Goal: Navigation & Orientation: Find specific page/section

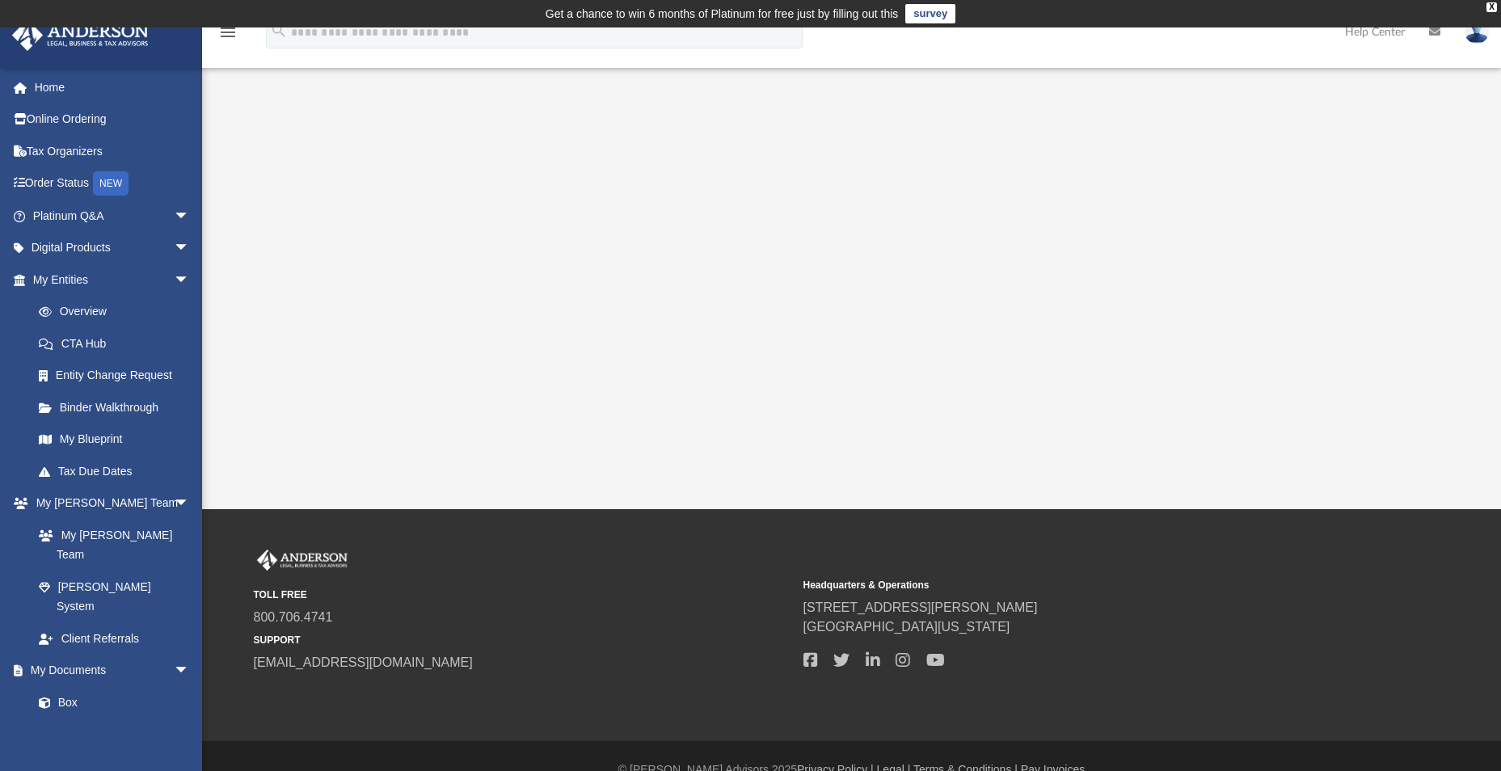
click at [174, 213] on span "arrow_drop_down" at bounding box center [190, 216] width 32 height 33
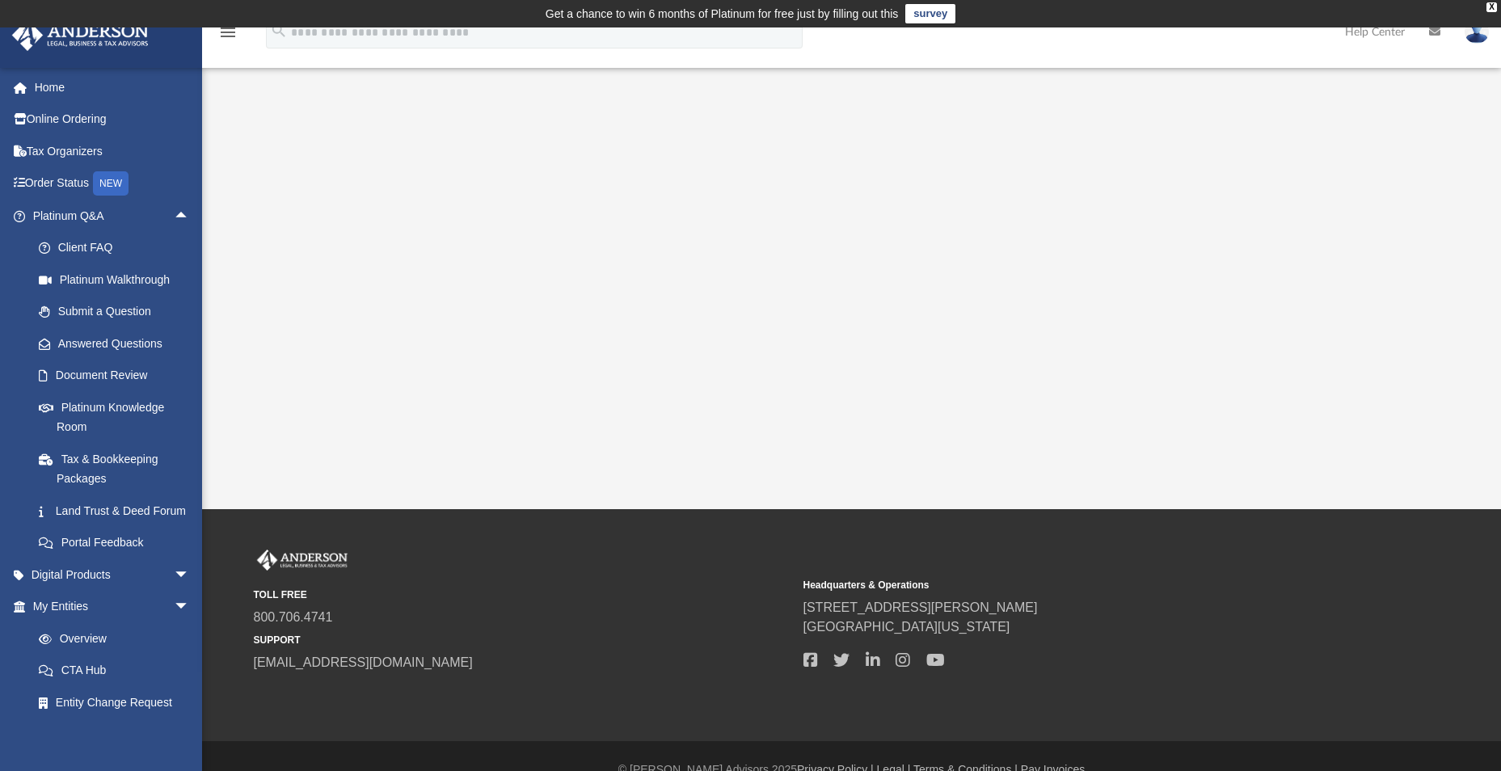
click at [150, 405] on link "Platinum Knowledge Room" at bounding box center [119, 417] width 192 height 52
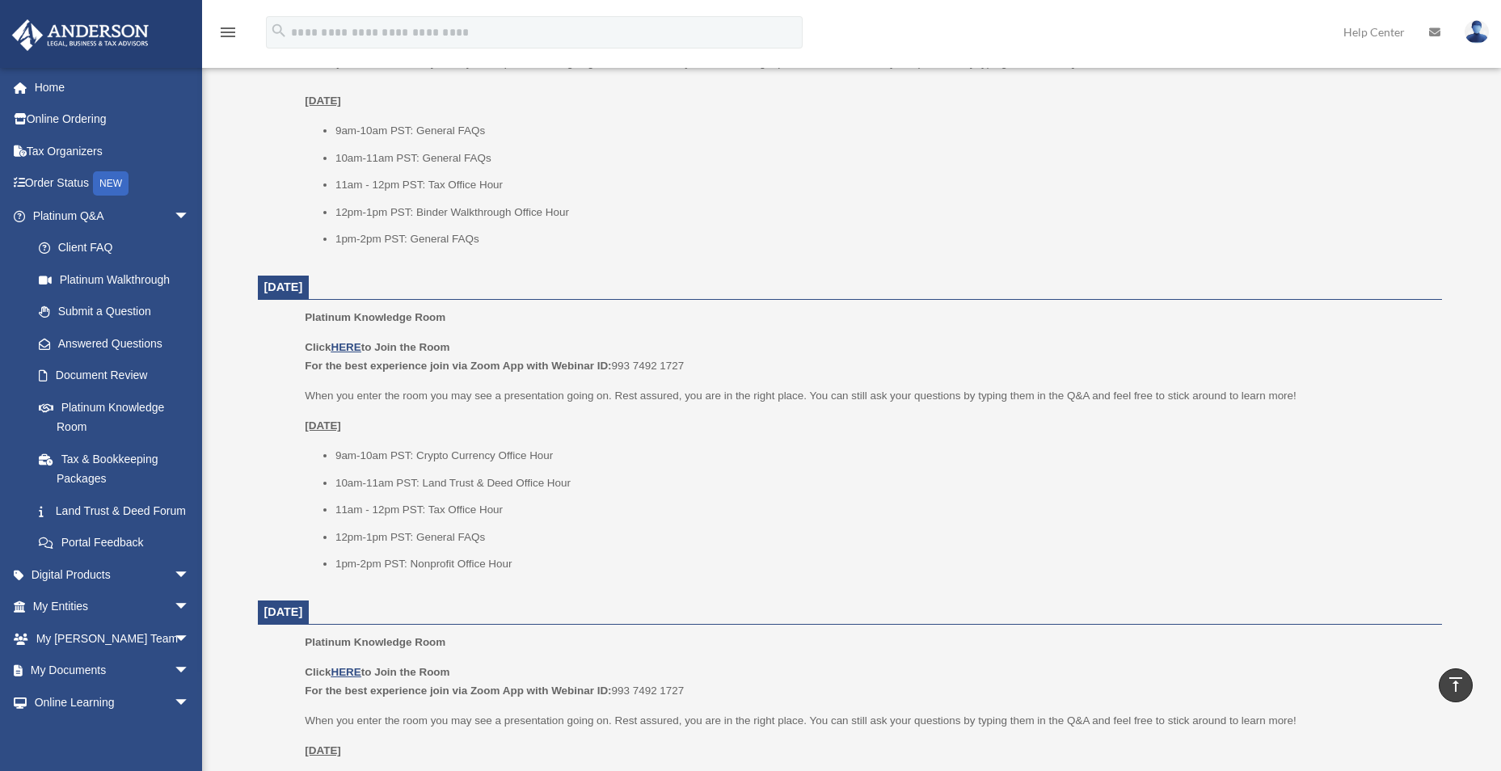
scroll to position [725, 0]
